Goal: Task Accomplishment & Management: Use online tool/utility

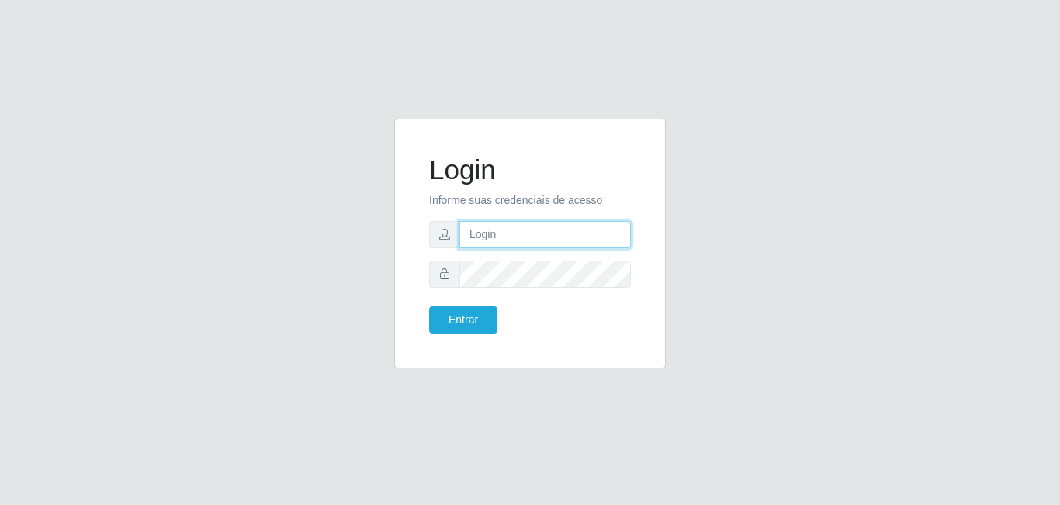
type input "[EMAIL_ADDRESS][DOMAIN_NAME]"
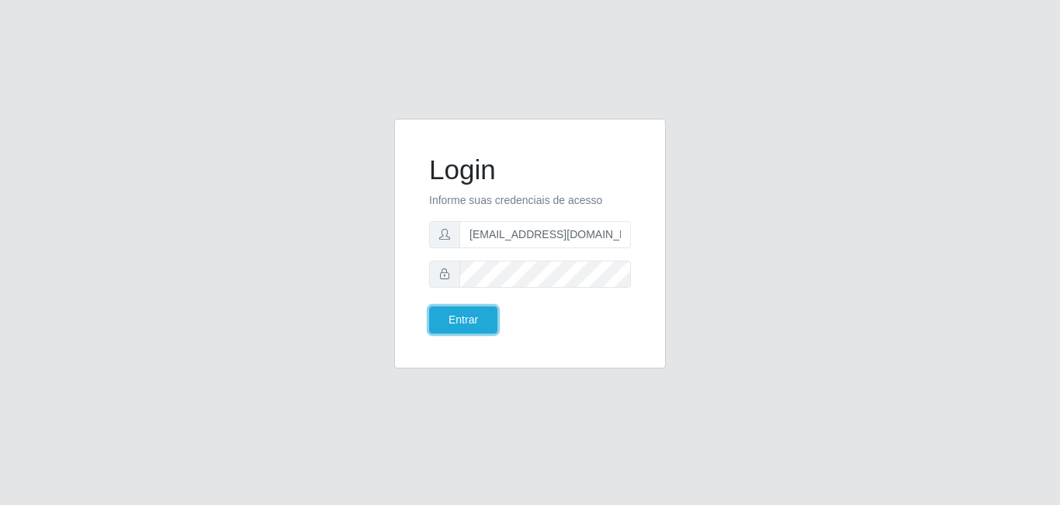
click at [484, 317] on button "Entrar" at bounding box center [463, 319] width 68 height 27
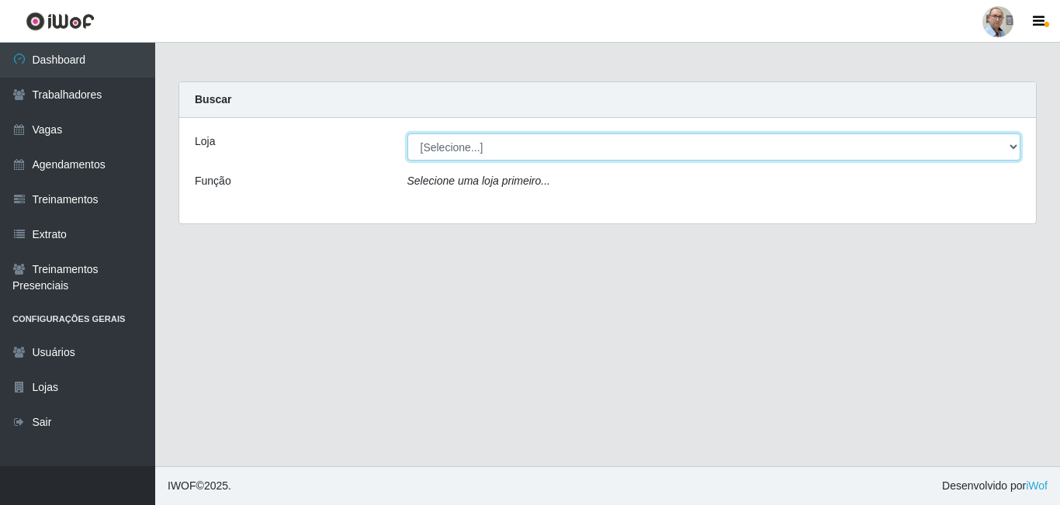
click at [468, 158] on select "[Selecione...] Mar Vermelho - Loja 04" at bounding box center [714, 146] width 614 height 27
select select "251"
click at [407, 133] on select "[Selecione...] Mar Vermelho - Loja 04" at bounding box center [714, 146] width 614 height 27
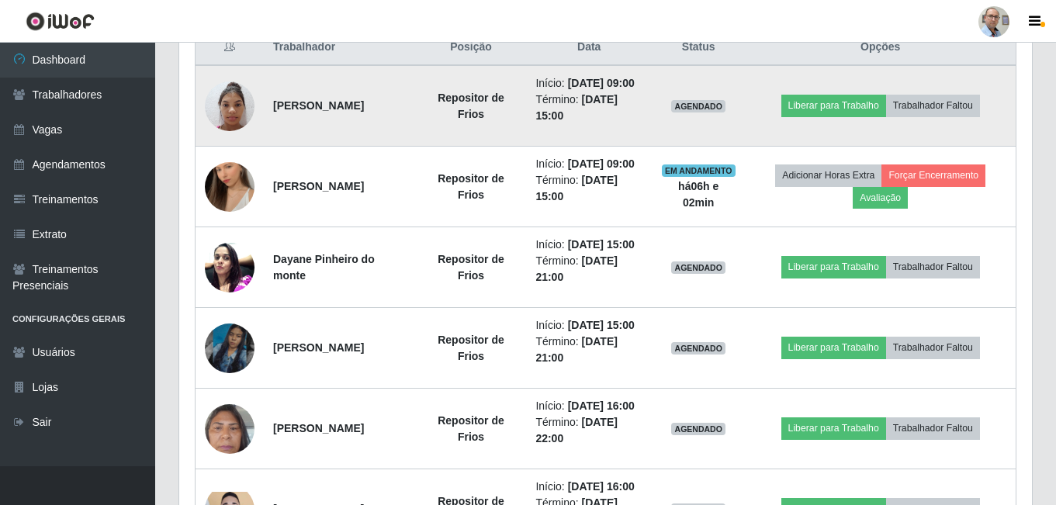
scroll to position [621, 0]
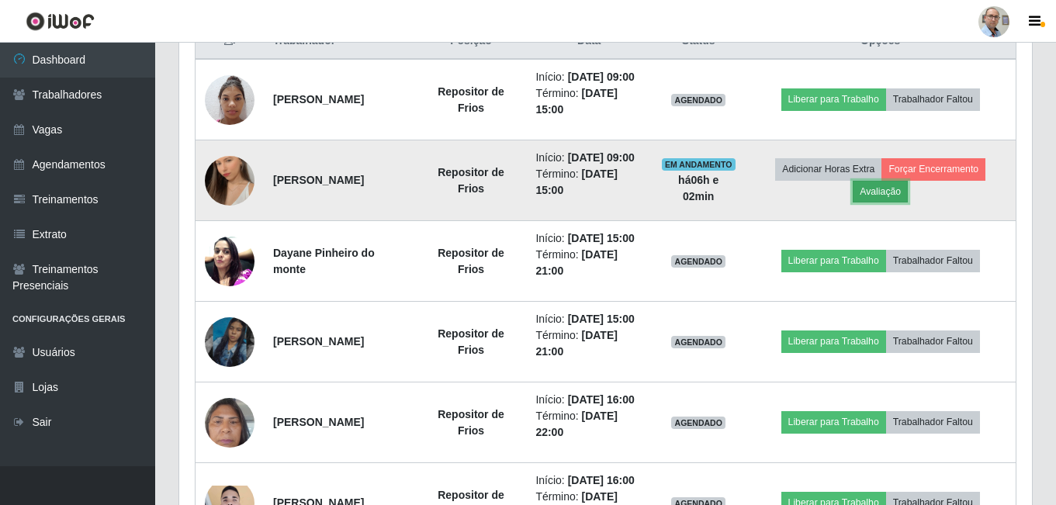
click at [877, 202] on button "Avaliação" at bounding box center [880, 192] width 55 height 22
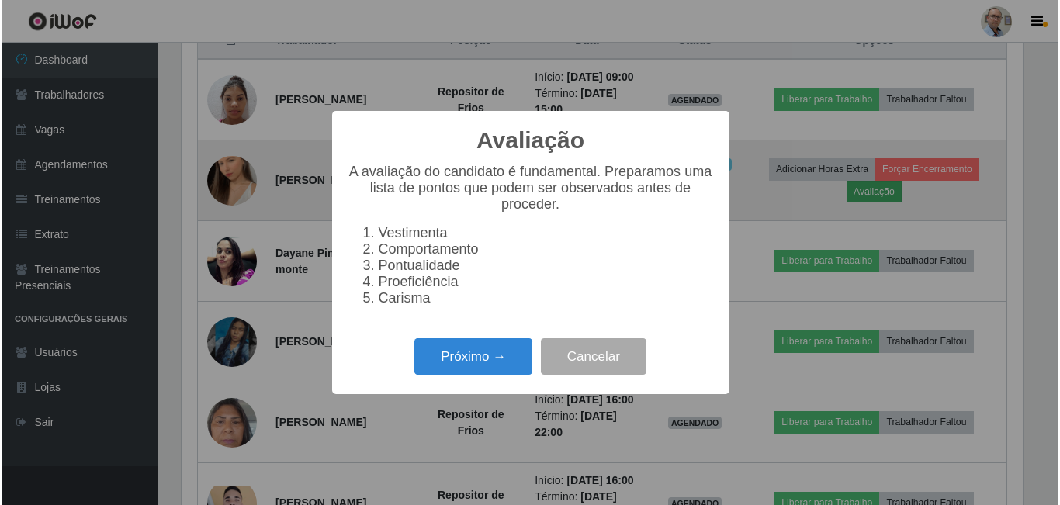
scroll to position [322, 845]
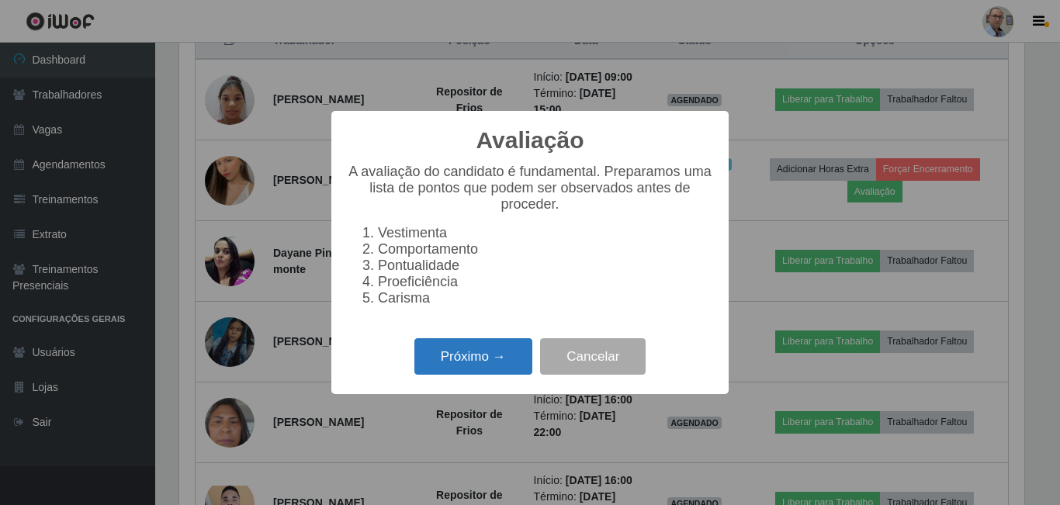
click at [473, 374] on button "Próximo →" at bounding box center [473, 356] width 118 height 36
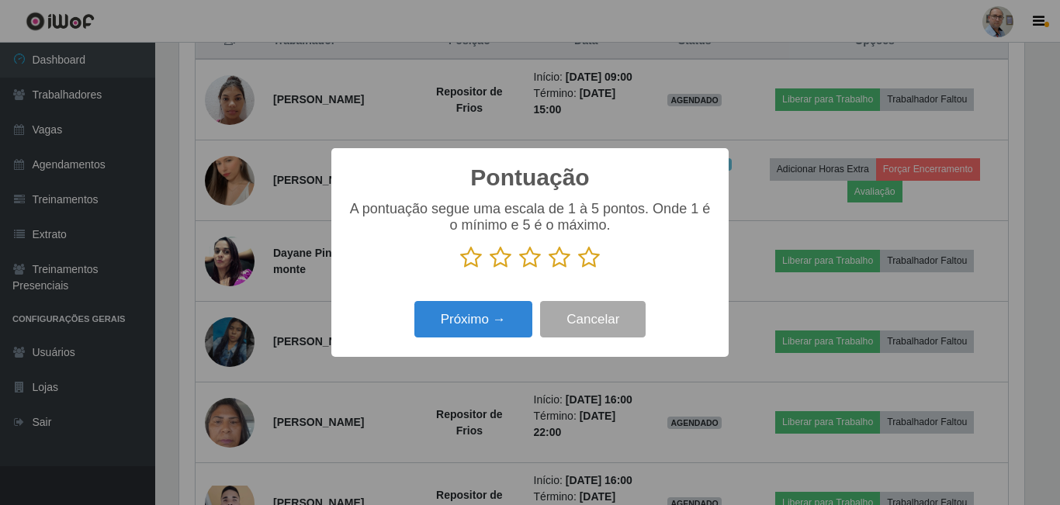
scroll to position [775408, 774885]
click at [583, 260] on icon at bounding box center [589, 257] width 22 height 23
click at [578, 269] on input "radio" at bounding box center [578, 269] width 0 height 0
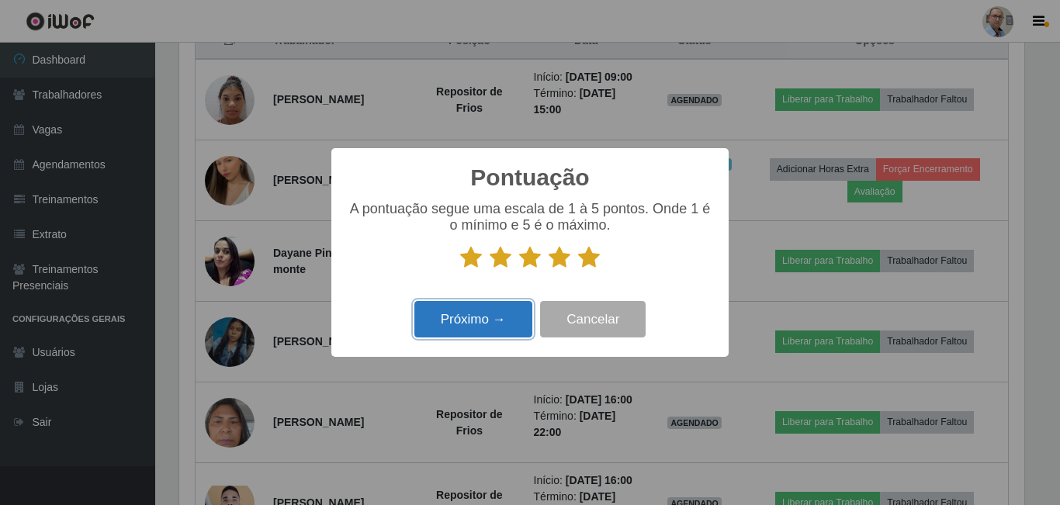
click at [486, 327] on button "Próximo →" at bounding box center [473, 319] width 118 height 36
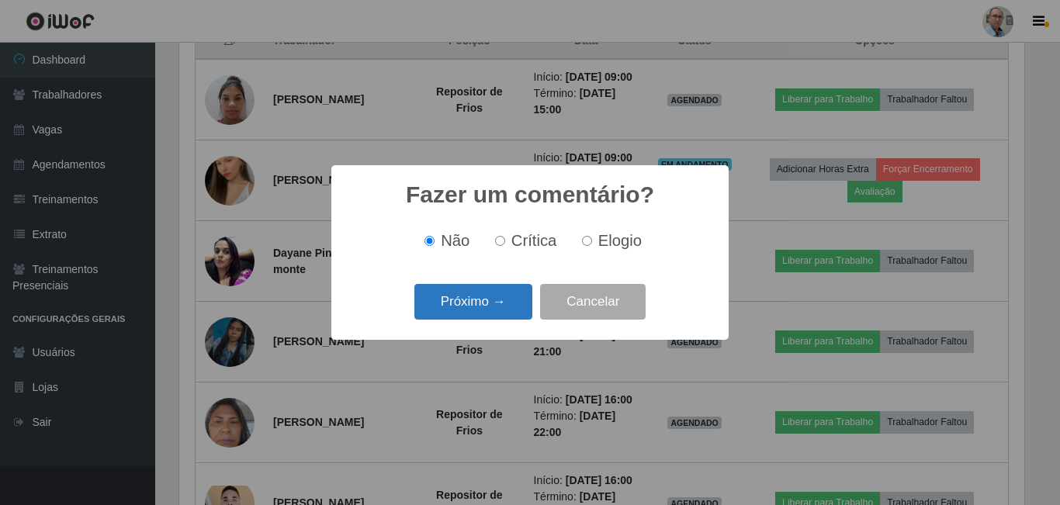
click at [490, 297] on button "Próximo →" at bounding box center [473, 302] width 118 height 36
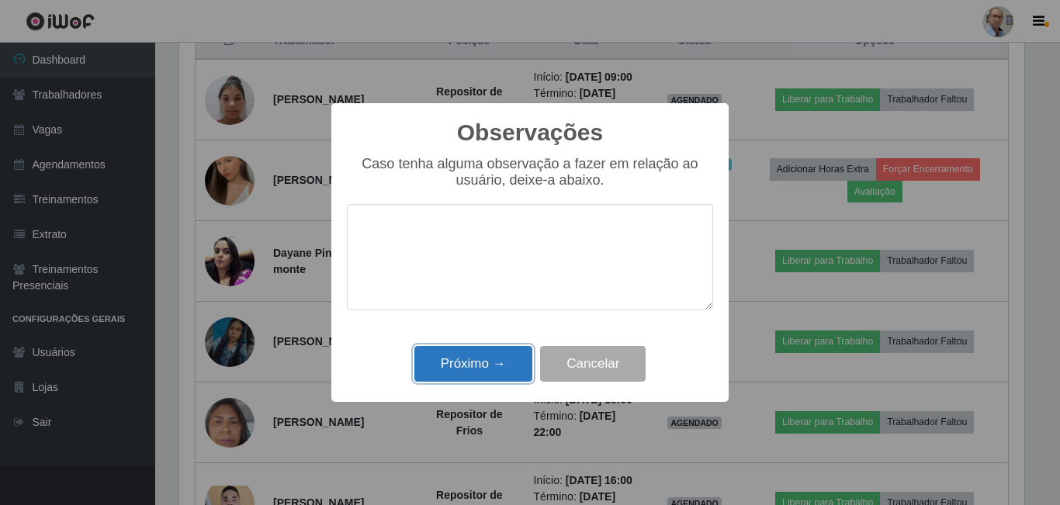
click at [462, 371] on button "Próximo →" at bounding box center [473, 364] width 118 height 36
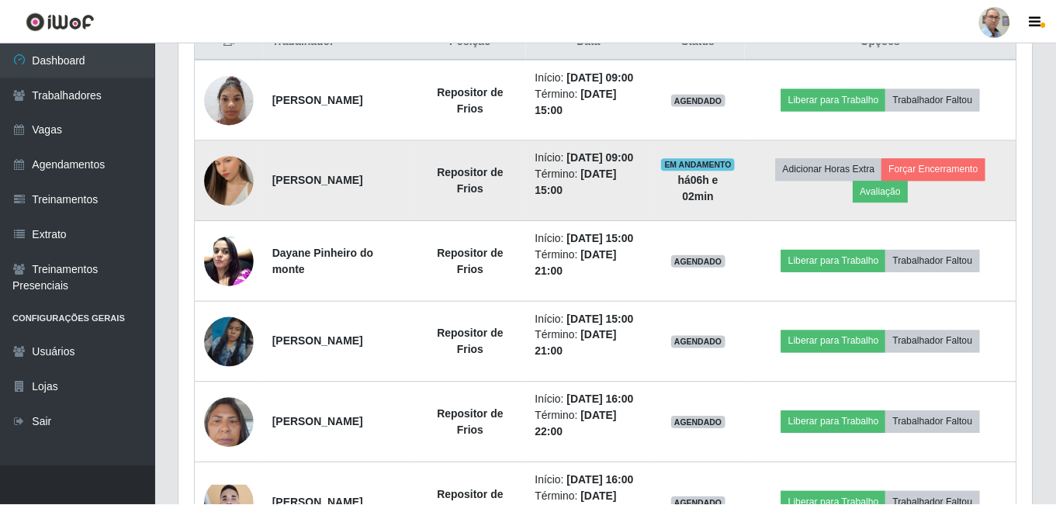
scroll to position [322, 853]
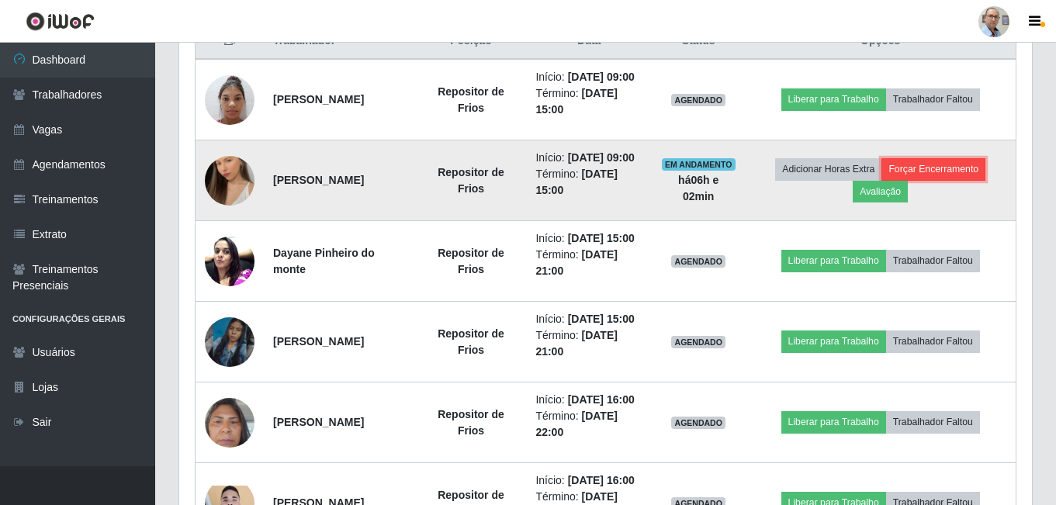
click at [946, 180] on button "Forçar Encerramento" at bounding box center [933, 169] width 104 height 22
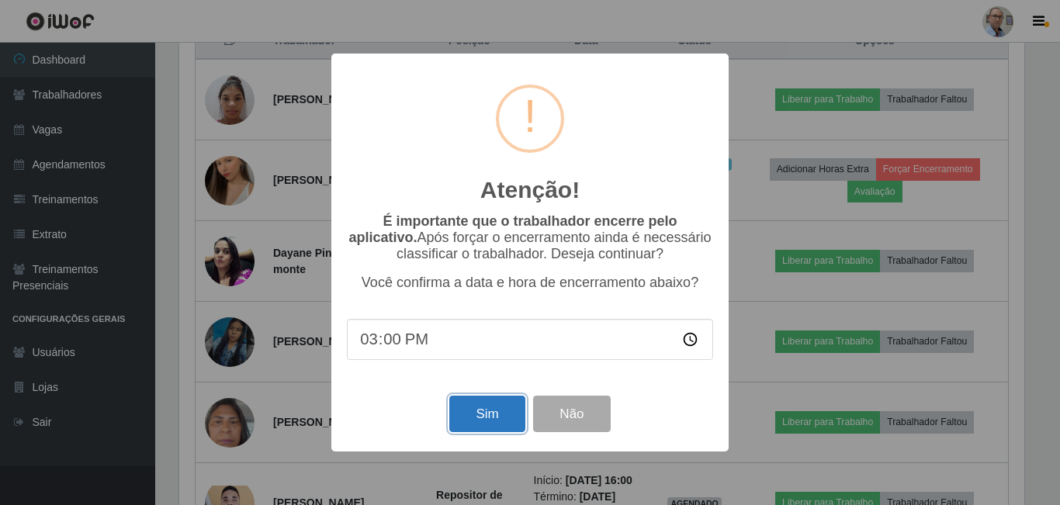
click at [489, 413] on button "Sim" at bounding box center [486, 414] width 75 height 36
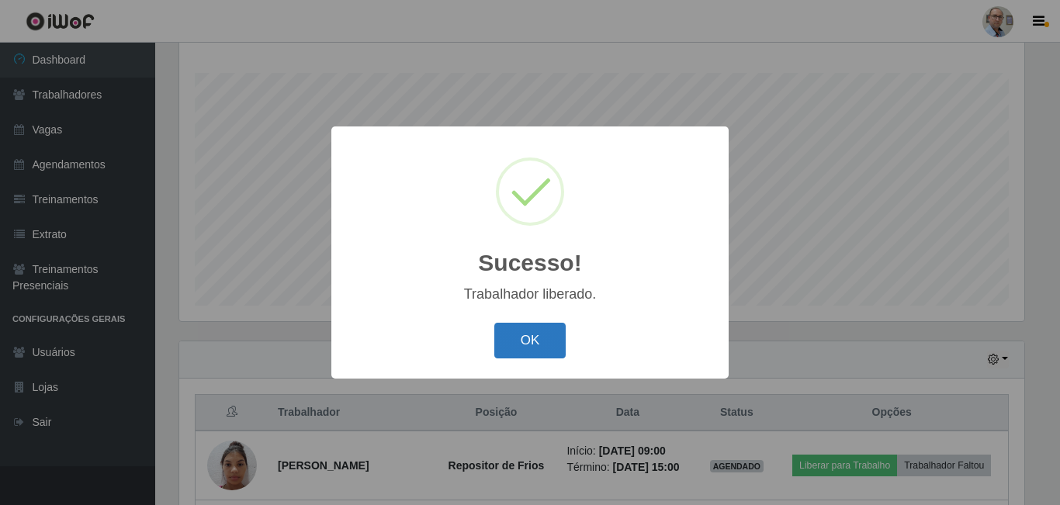
click at [519, 329] on button "OK" at bounding box center [530, 341] width 72 height 36
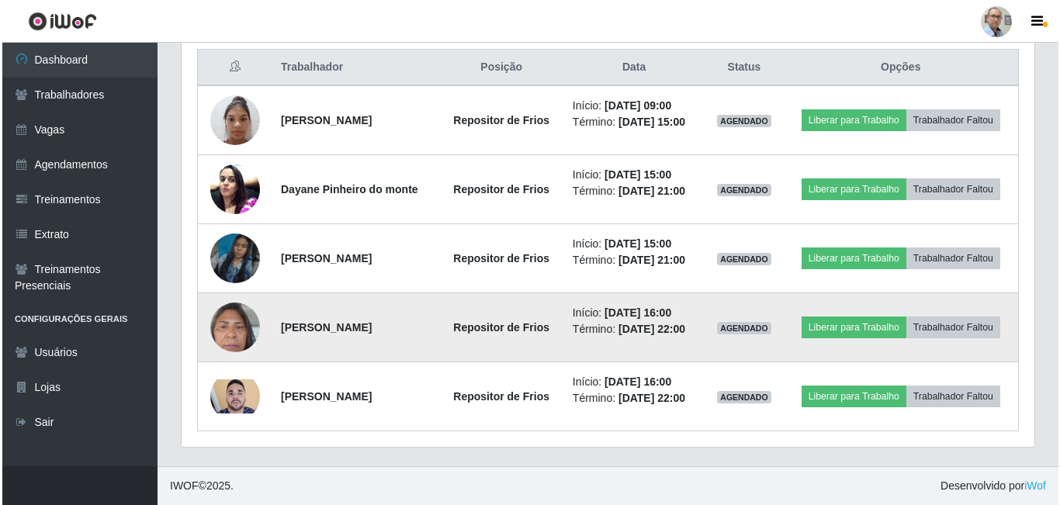
scroll to position [637, 0]
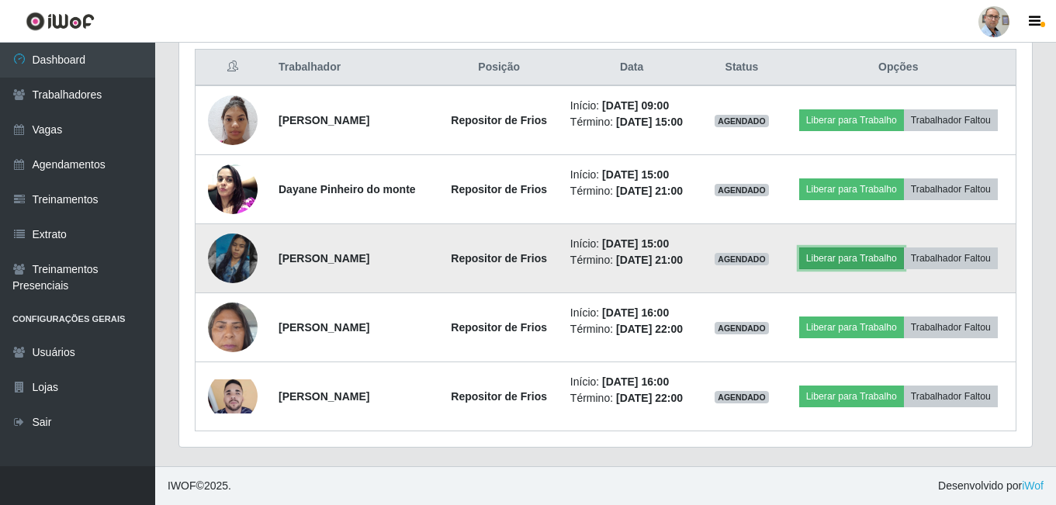
click at [904, 247] on button "Liberar para Trabalho" at bounding box center [851, 258] width 105 height 22
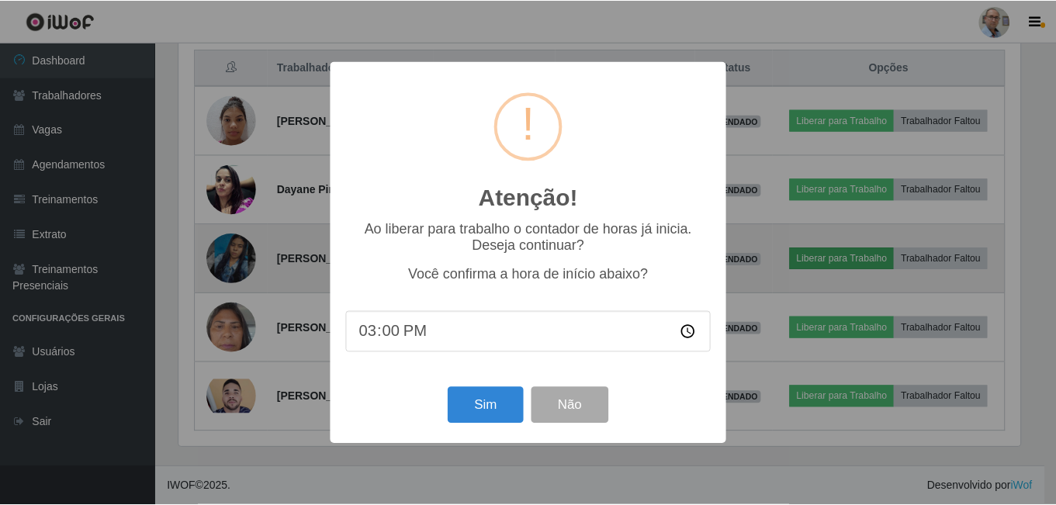
scroll to position [322, 845]
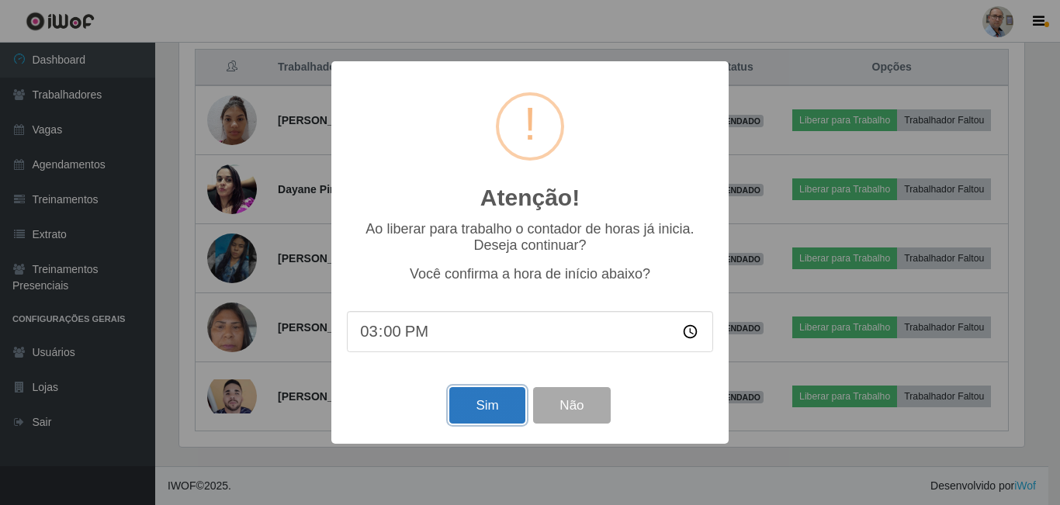
click at [467, 412] on button "Sim" at bounding box center [486, 405] width 75 height 36
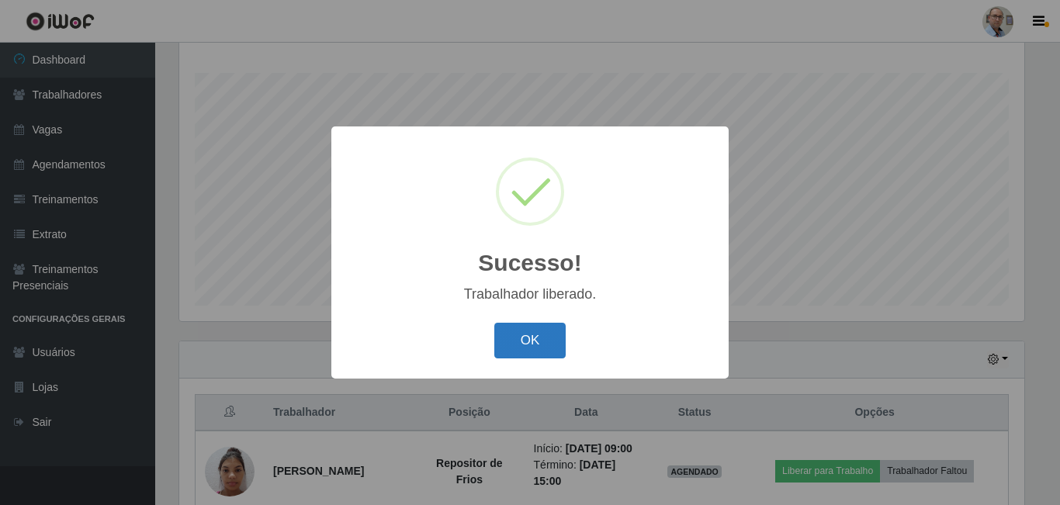
click at [559, 328] on button "OK" at bounding box center [530, 341] width 72 height 36
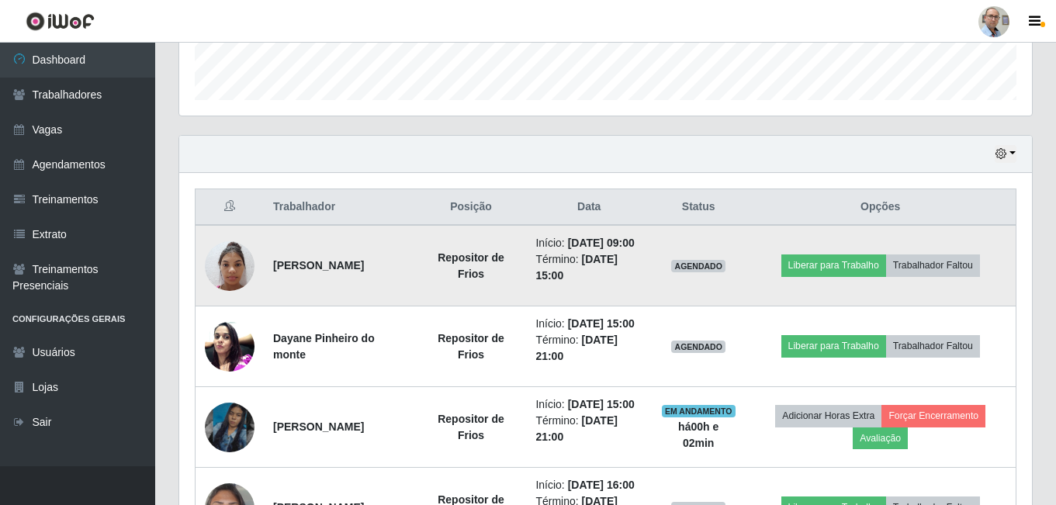
scroll to position [0, 0]
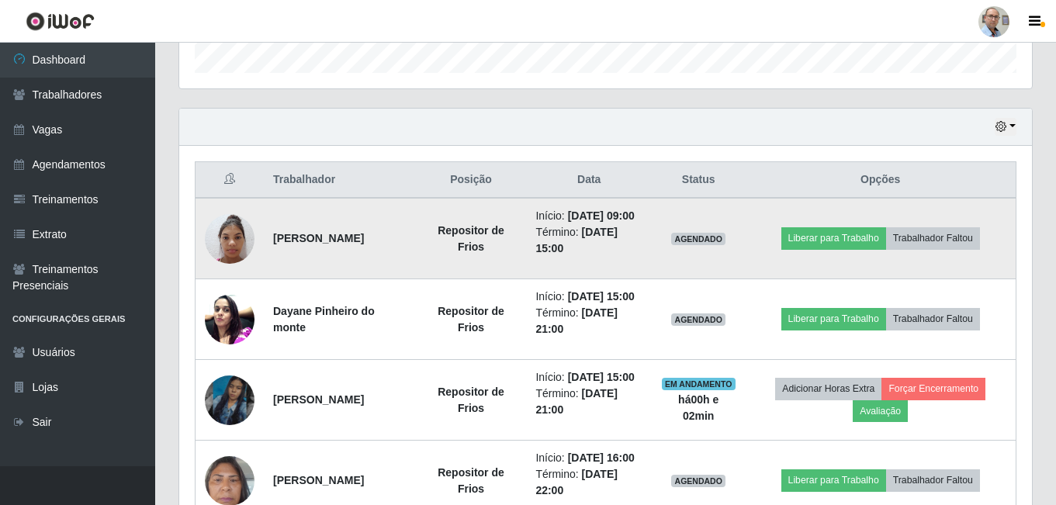
click at [244, 242] on img at bounding box center [230, 239] width 50 height 66
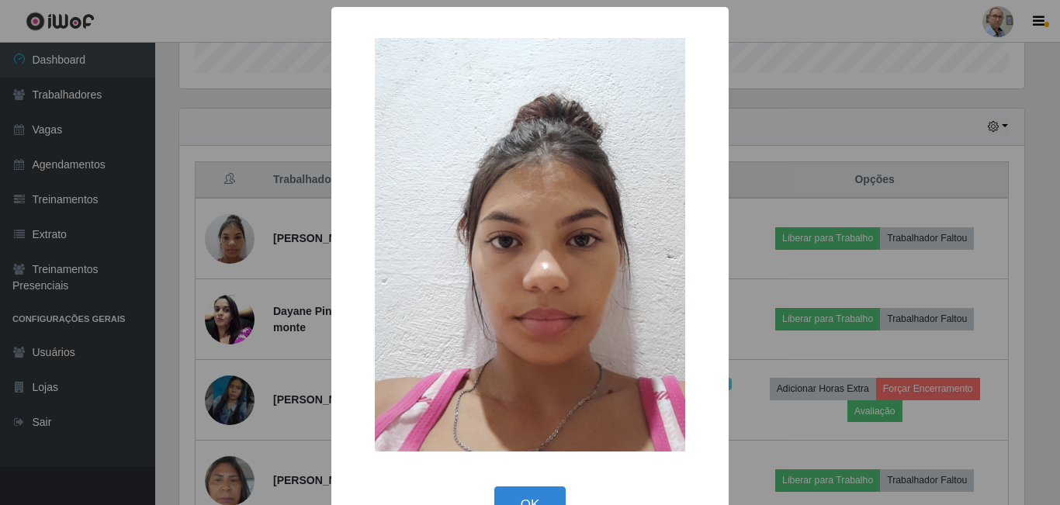
click at [292, 262] on div "× OK Cancel" at bounding box center [530, 252] width 1060 height 505
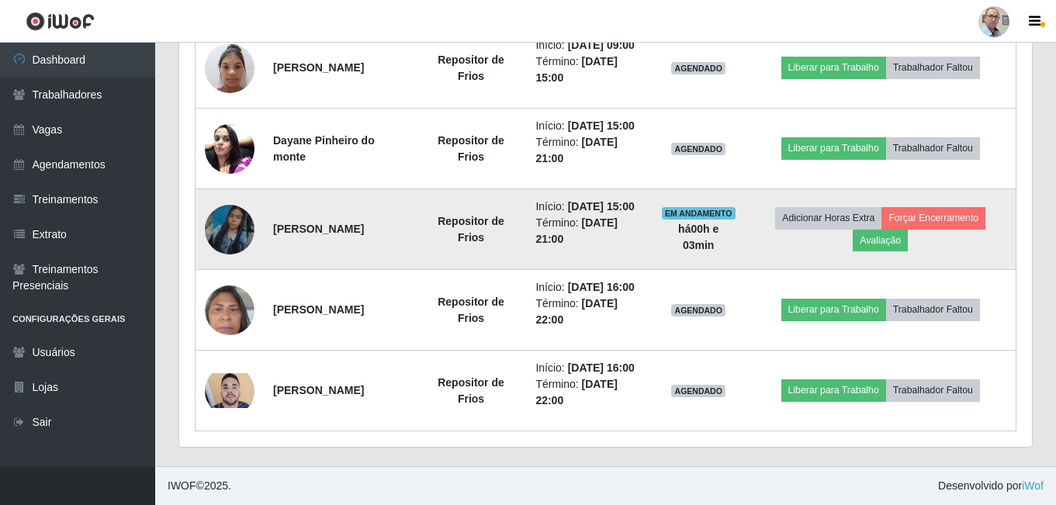
scroll to position [656, 0]
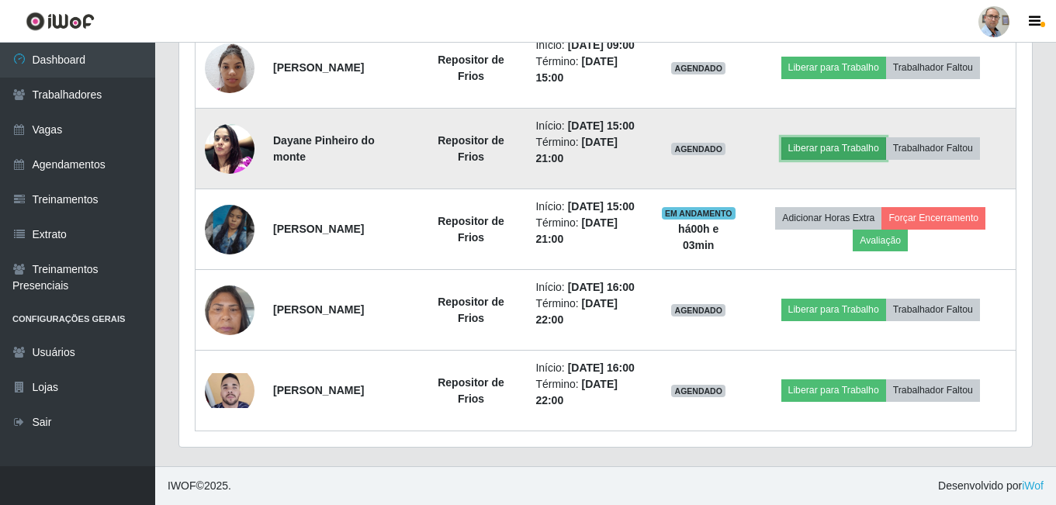
click at [842, 159] on button "Liberar para Trabalho" at bounding box center [833, 148] width 105 height 22
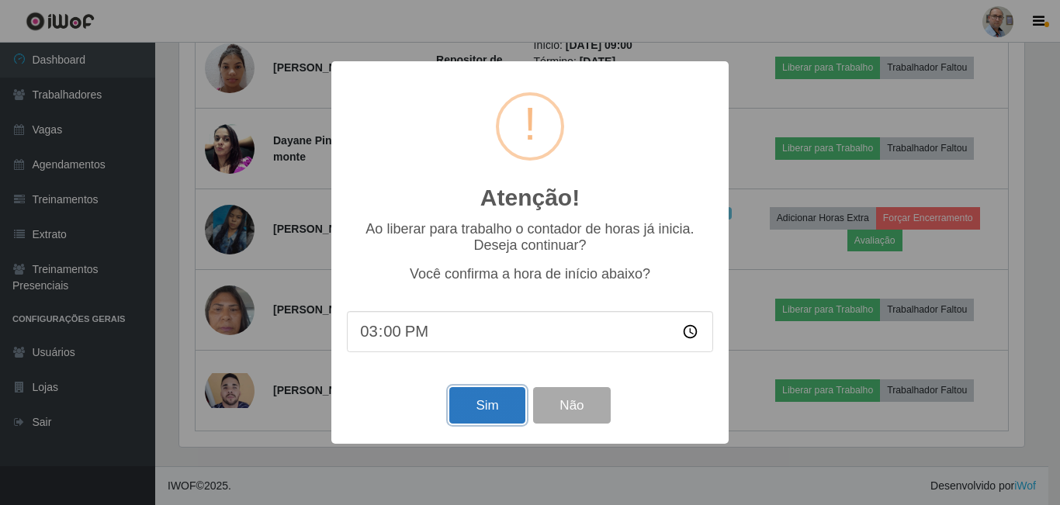
click at [479, 401] on button "Sim" at bounding box center [486, 405] width 75 height 36
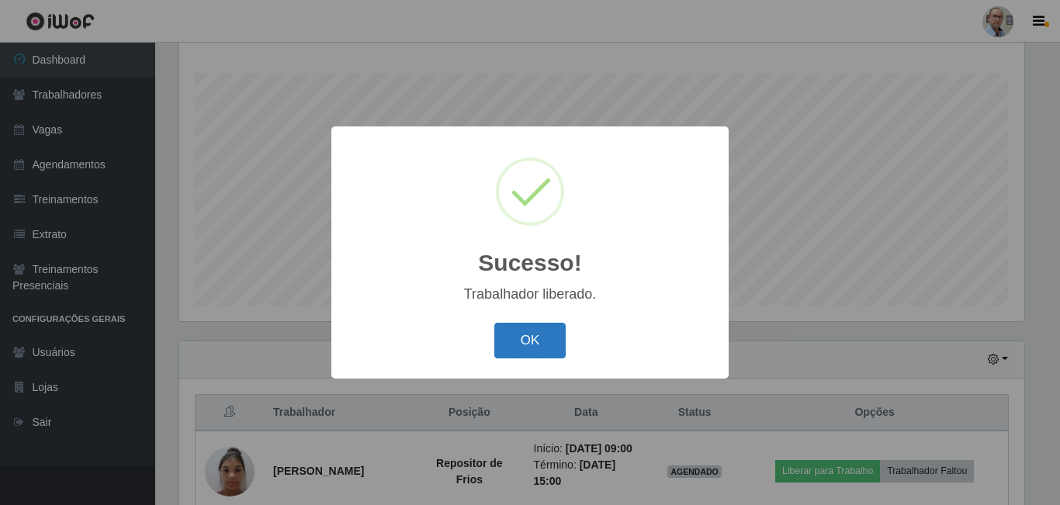
click at [529, 341] on button "OK" at bounding box center [530, 341] width 72 height 36
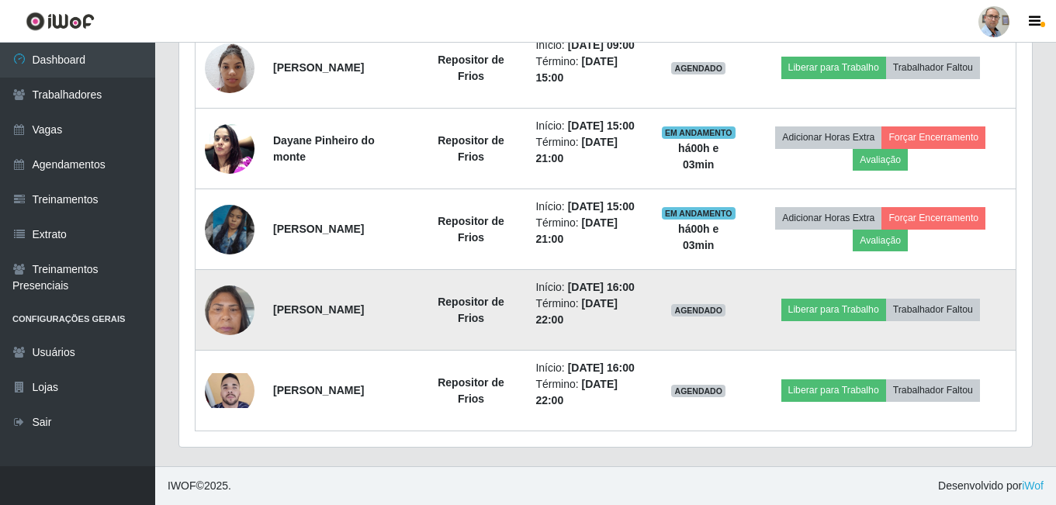
scroll to position [327, 0]
